Goal: Information Seeking & Learning: Learn about a topic

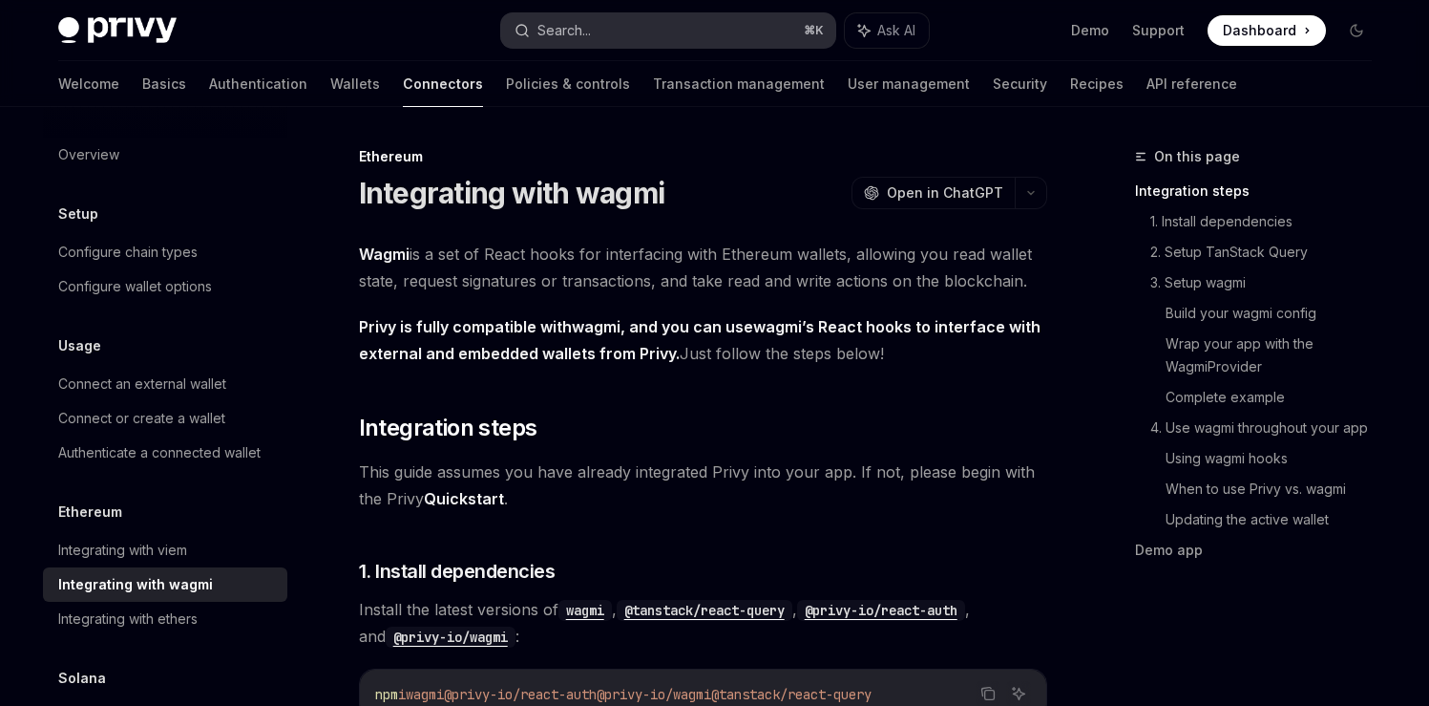
click at [699, 40] on button "Search... ⌘ K" at bounding box center [668, 30] width 334 height 34
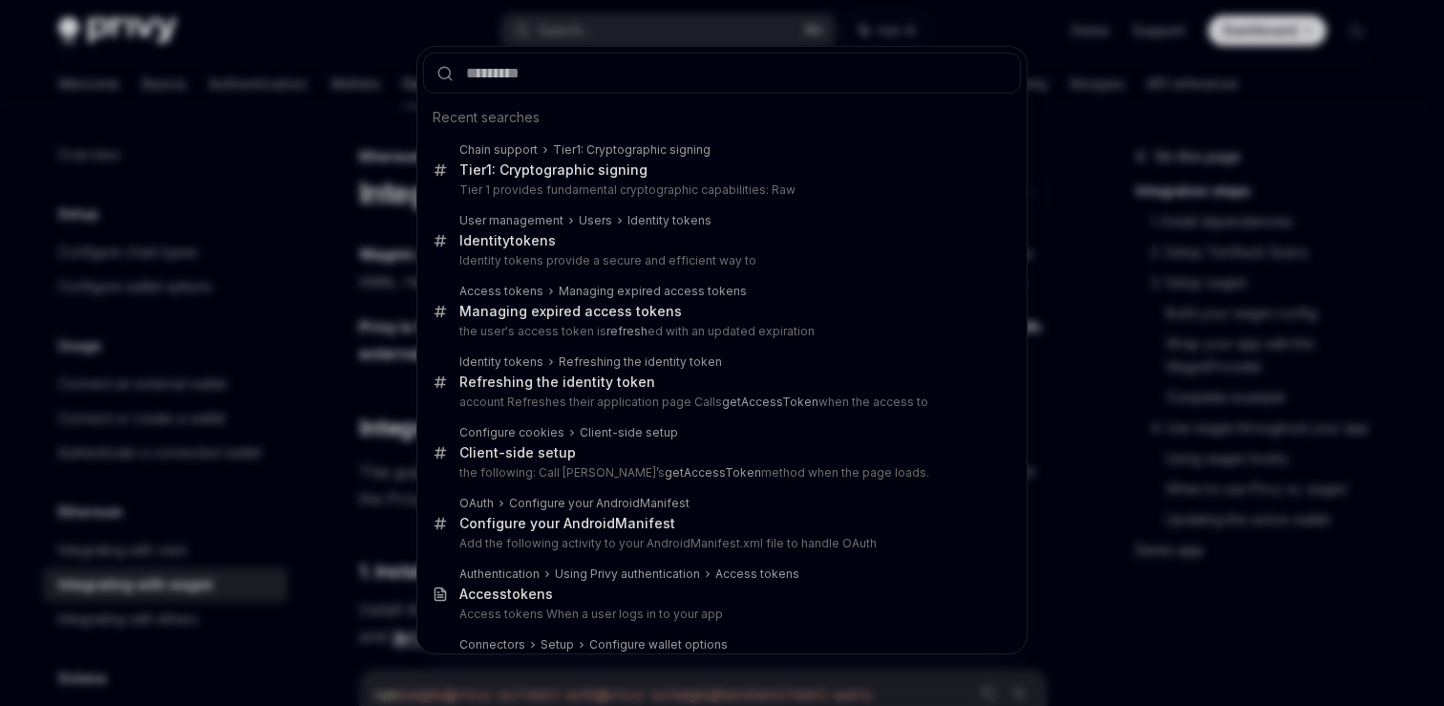
click at [119, 202] on div "Recent searches Chain support Tier 1: Cryptographic signing Tier 1: Cryptograph…" at bounding box center [722, 353] width 1444 height 706
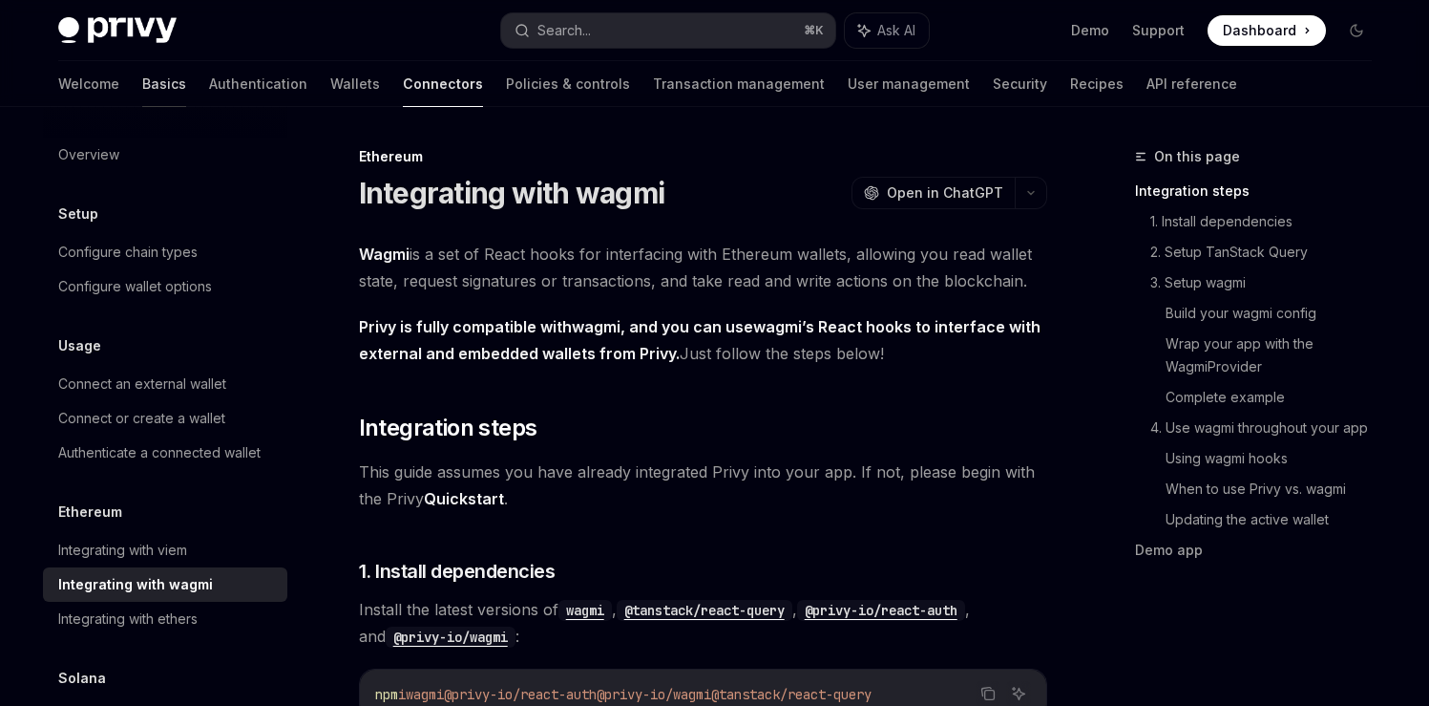
click at [142, 85] on link "Basics" at bounding box center [164, 84] width 44 height 46
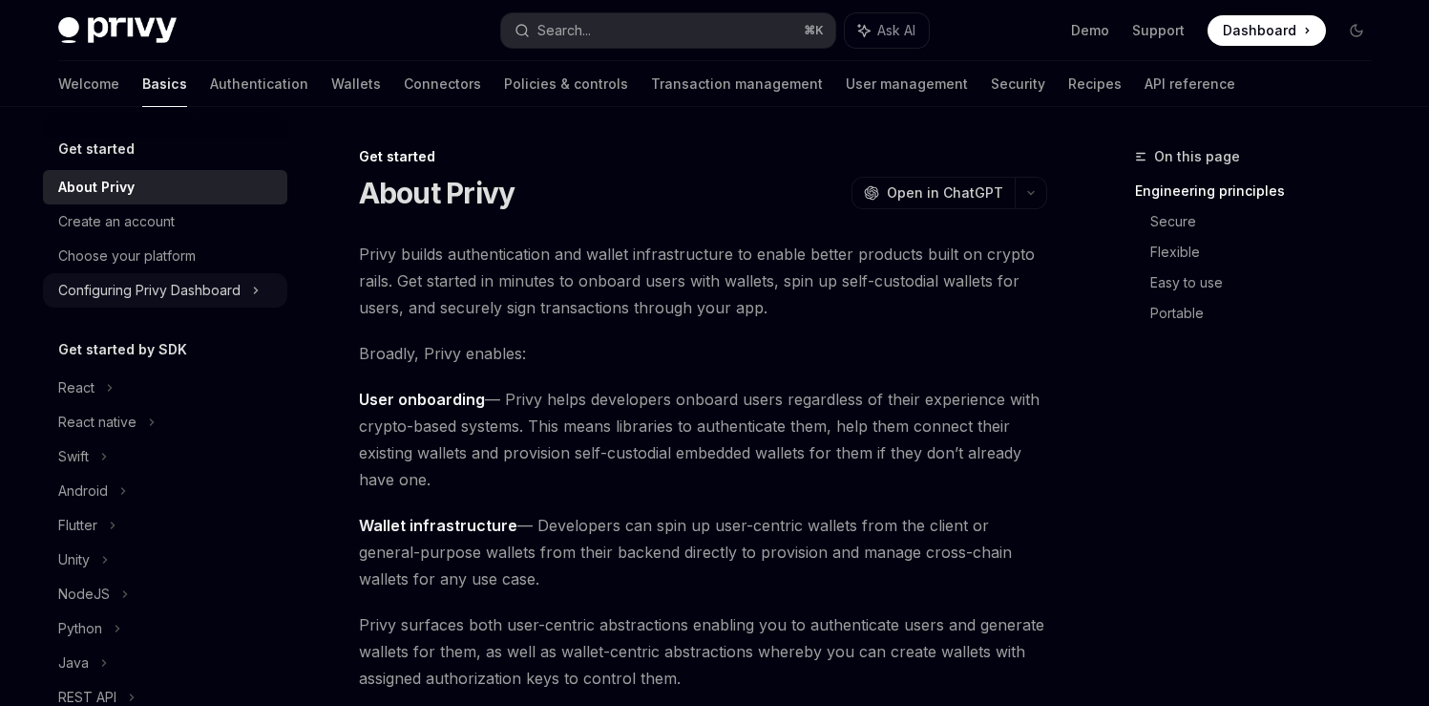
click at [170, 294] on div "Configuring Privy Dashboard" at bounding box center [149, 290] width 182 height 23
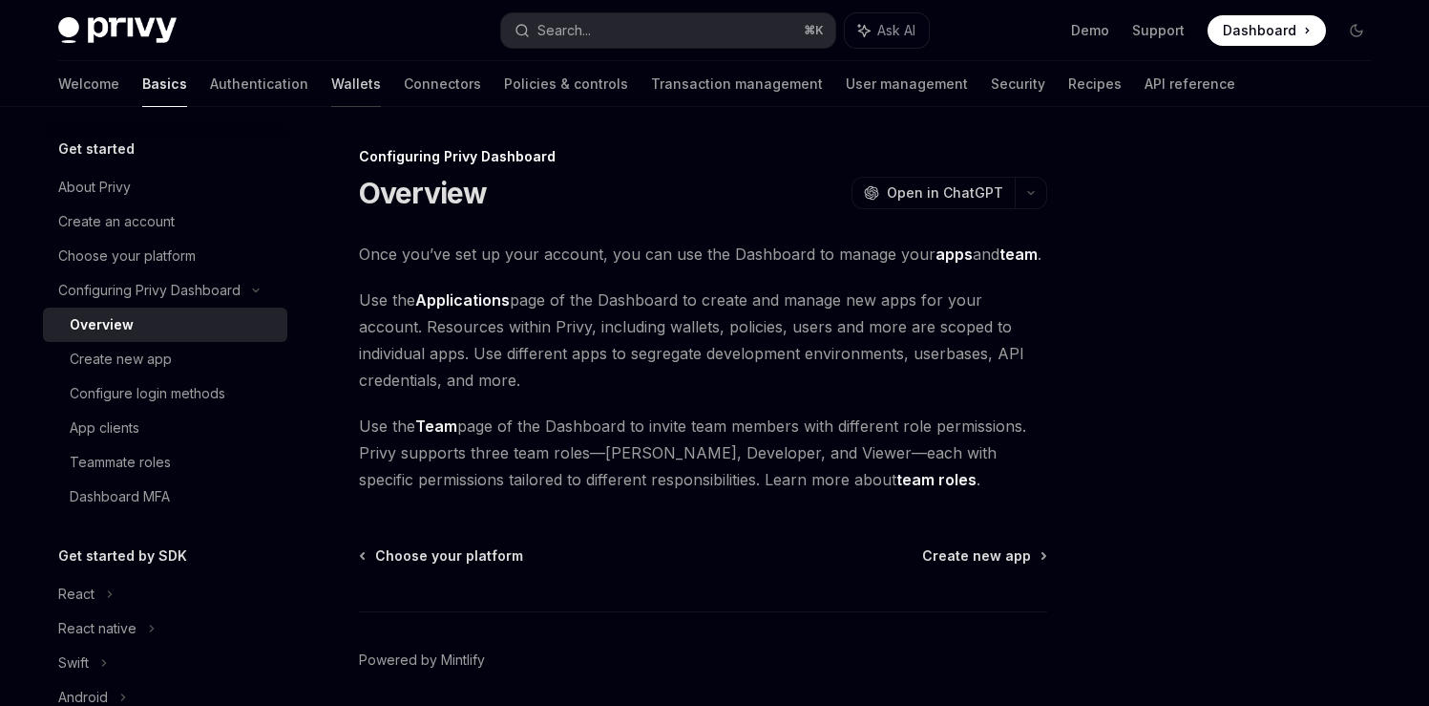
click at [331, 77] on link "Wallets" at bounding box center [356, 84] width 50 height 46
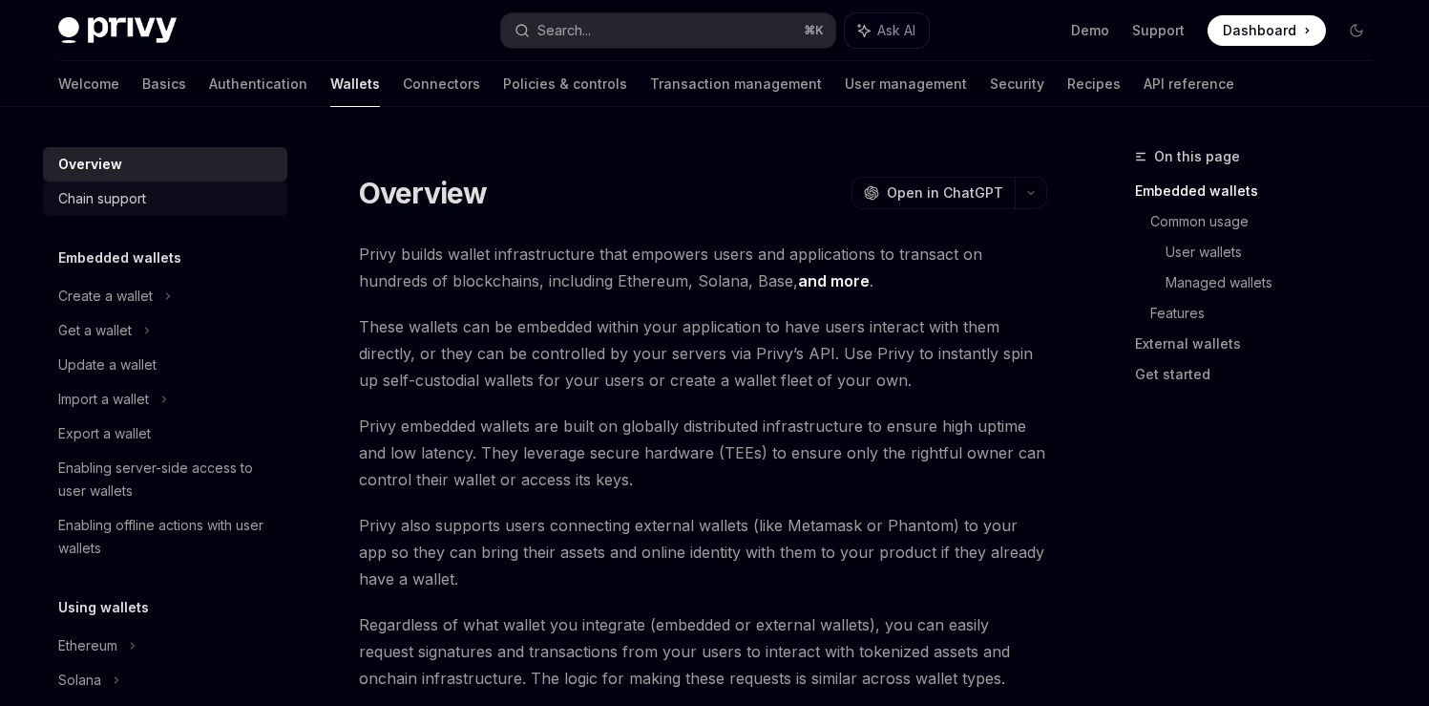
click at [152, 192] on div "Chain support" at bounding box center [167, 198] width 218 height 23
type textarea "*"
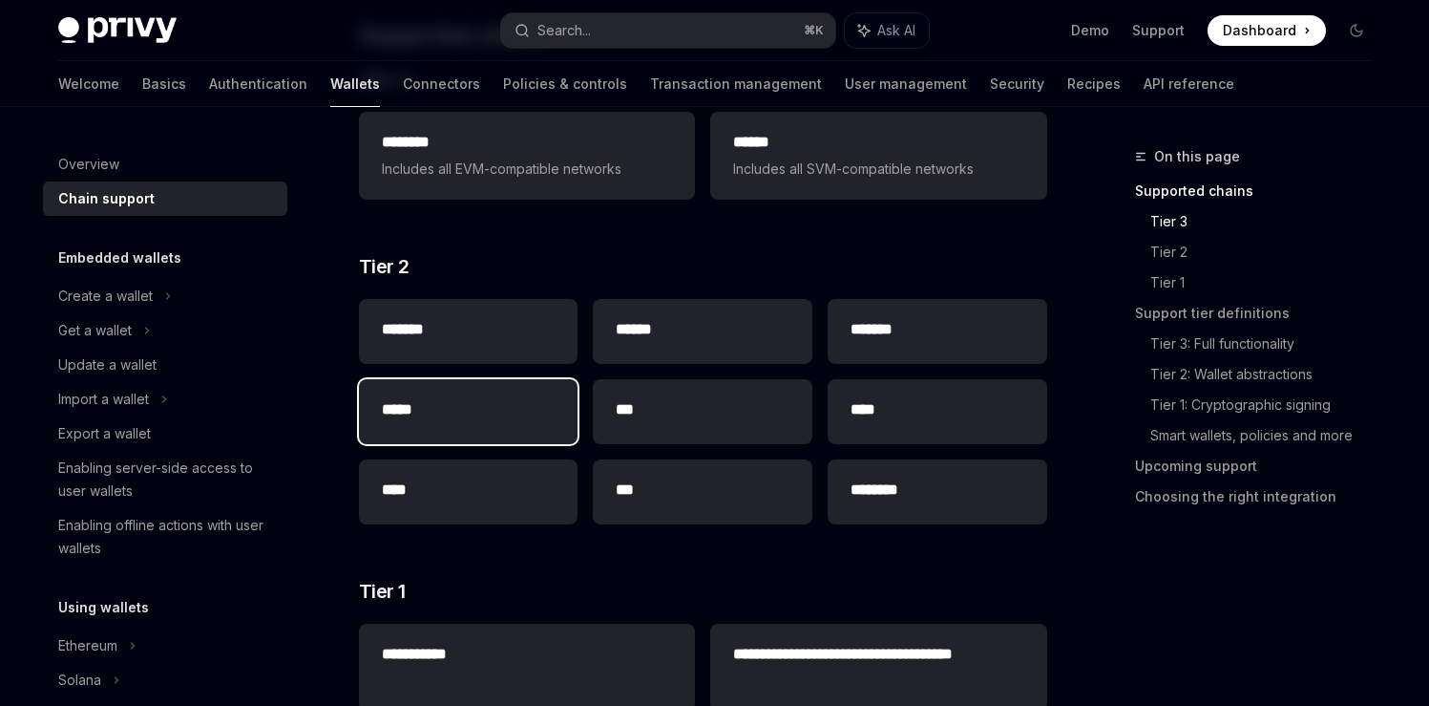
scroll to position [174, 0]
